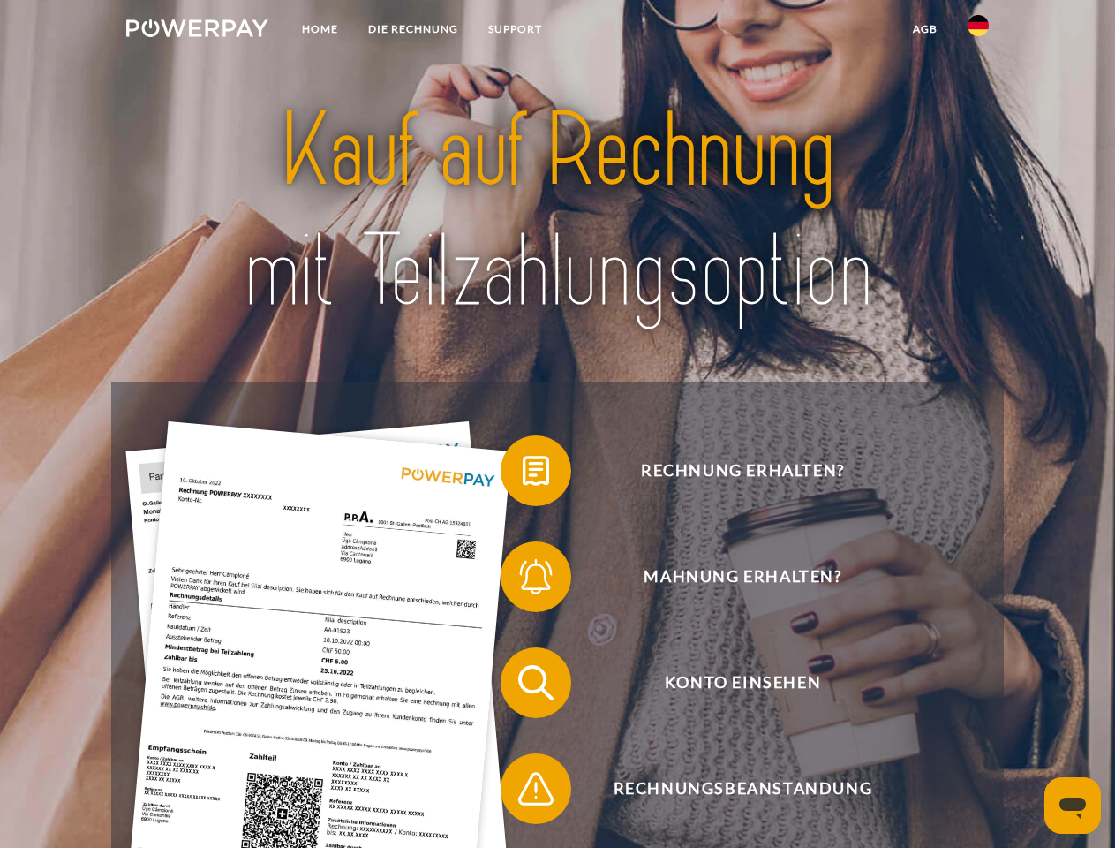
click at [197, 31] on img at bounding box center [197, 28] width 142 height 18
click at [979, 31] on img at bounding box center [978, 25] width 21 height 21
click at [925, 29] on link "agb" at bounding box center [925, 29] width 55 height 32
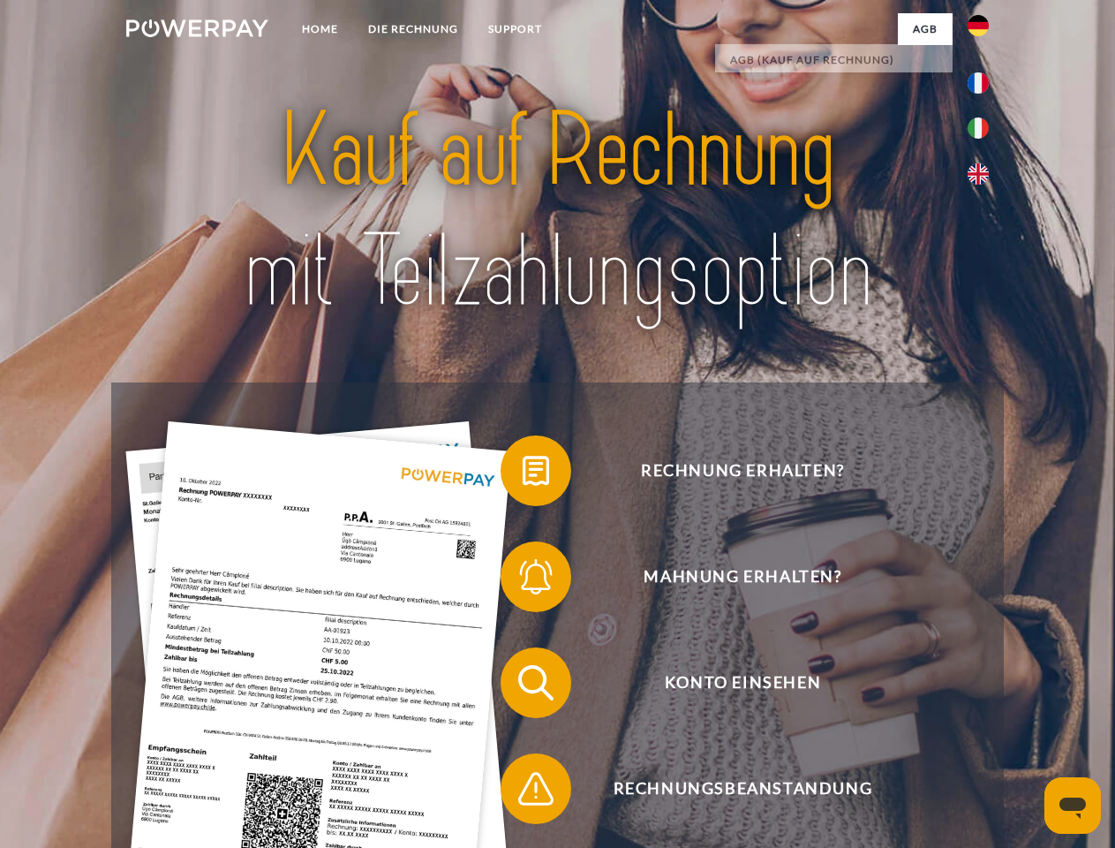
click at [523, 474] on span at bounding box center [509, 471] width 88 height 88
click at [523, 580] on span at bounding box center [509, 577] width 88 height 88
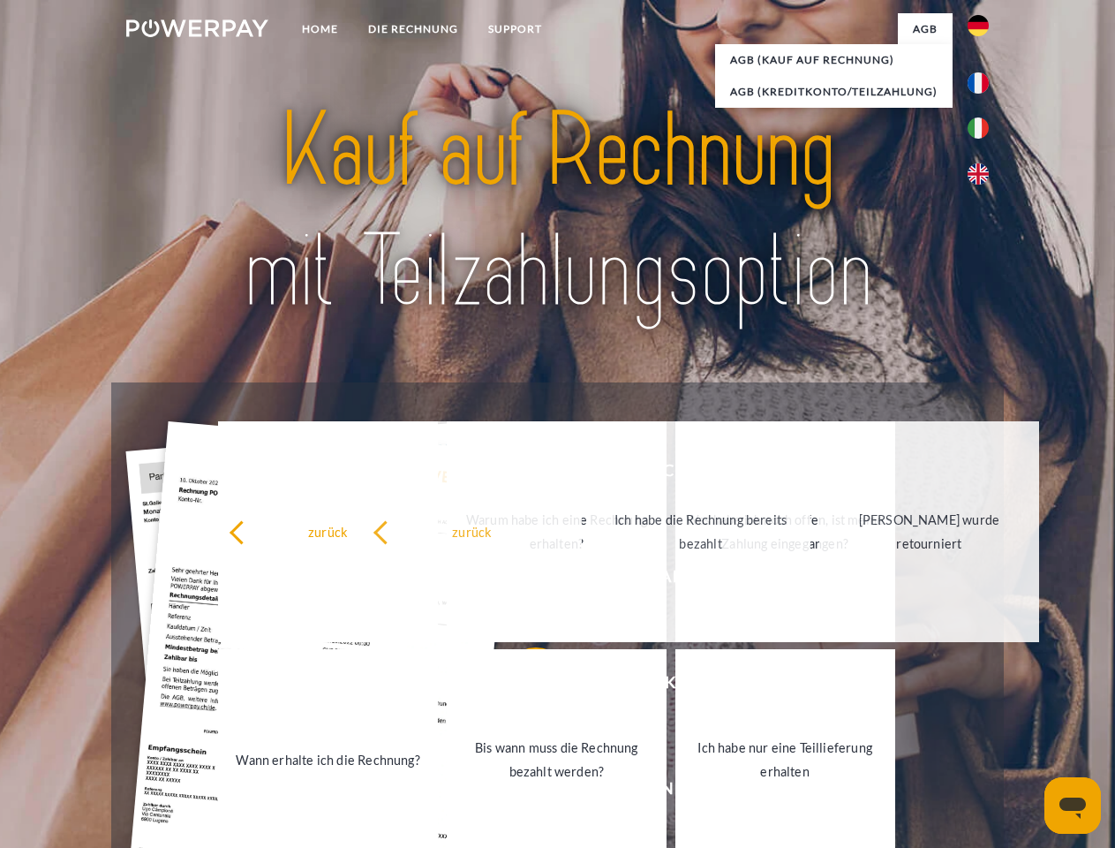
click at [523, 686] on link "Bis wann muss die Rechnung bezahlt werden?" at bounding box center [557, 759] width 220 height 221
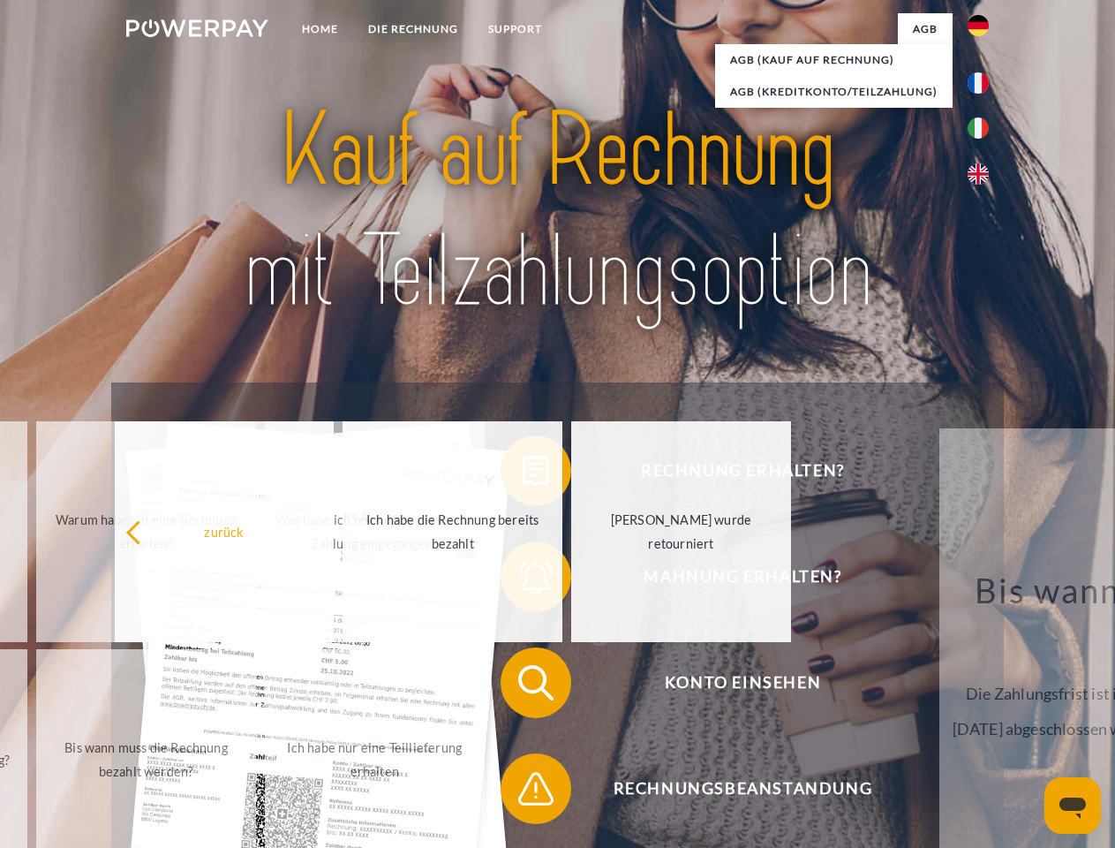
click at [523, 792] on span at bounding box center [509, 788] width 88 height 88
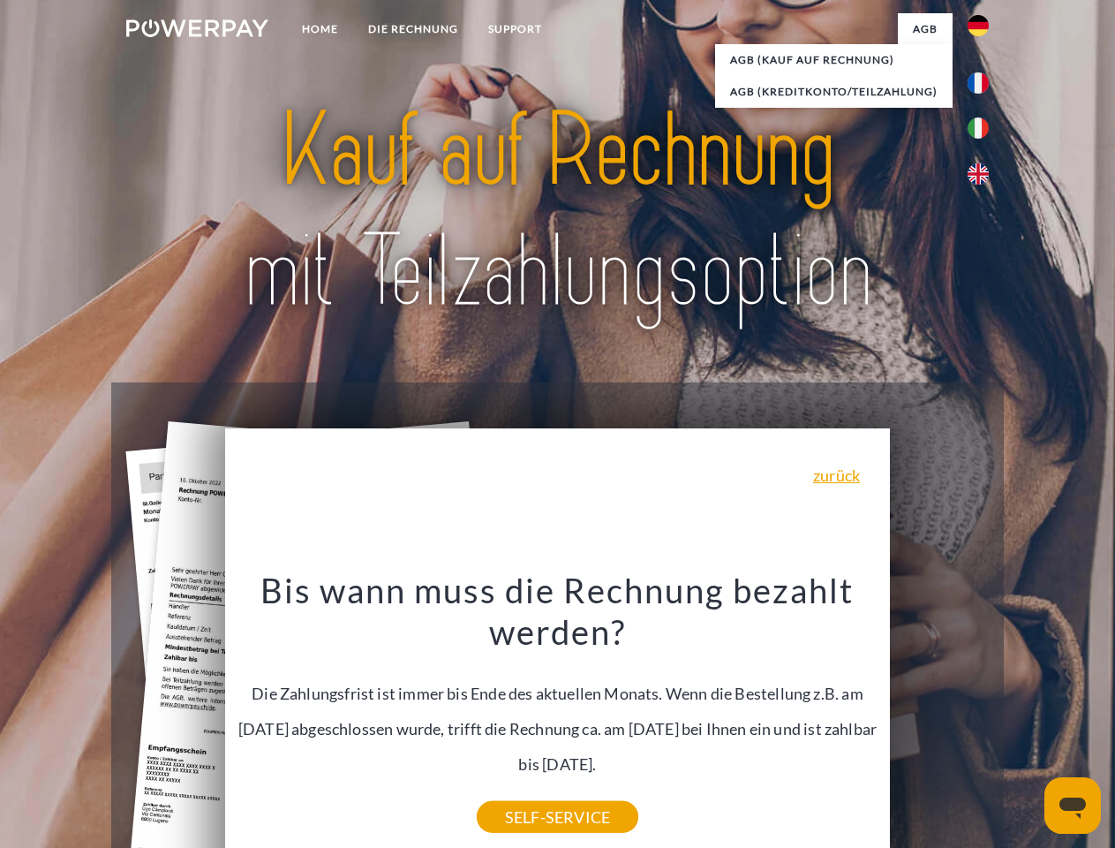
click at [1073, 805] on icon "Messaging-Fenster öffnen" at bounding box center [1073, 807] width 26 height 21
